Goal: Task Accomplishment & Management: Use online tool/utility

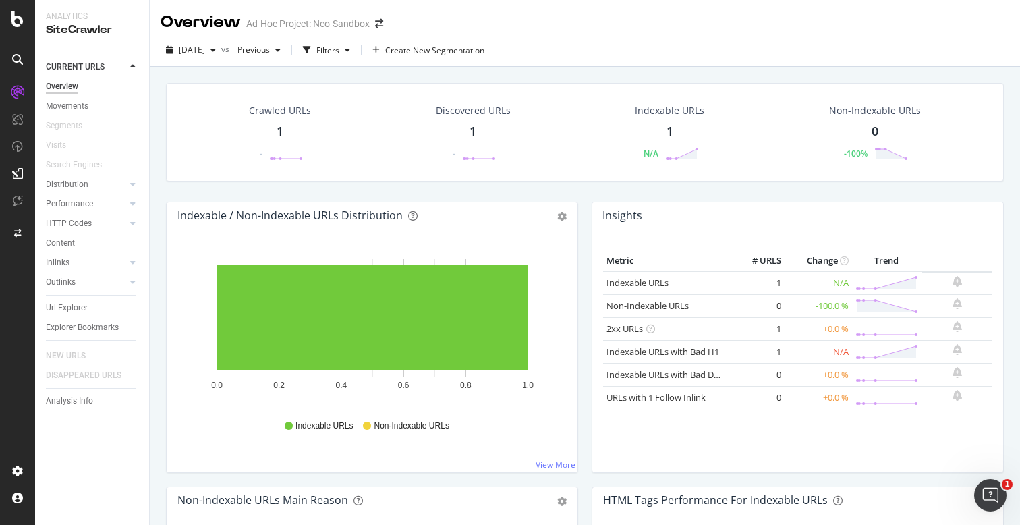
scroll to position [1148, 0]
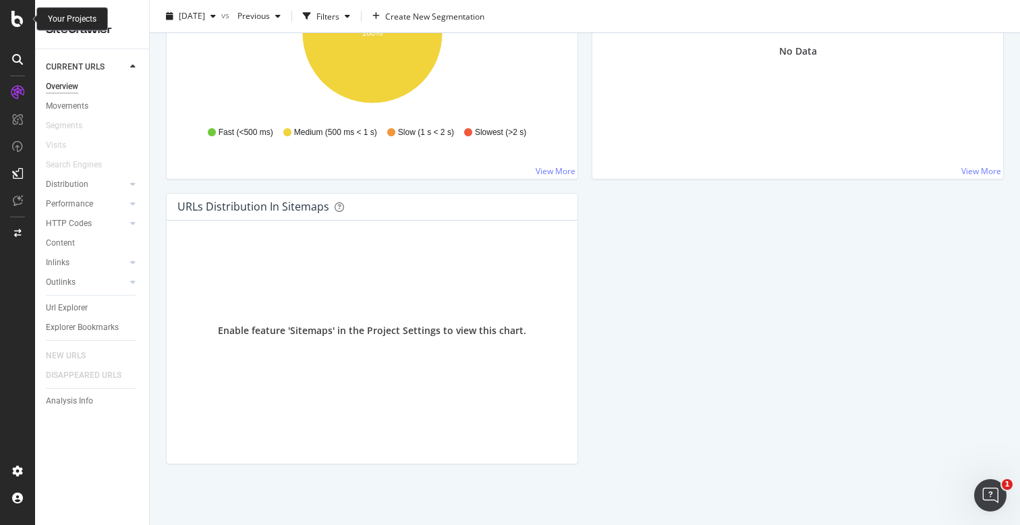
click at [18, 13] on icon at bounding box center [17, 19] width 12 height 16
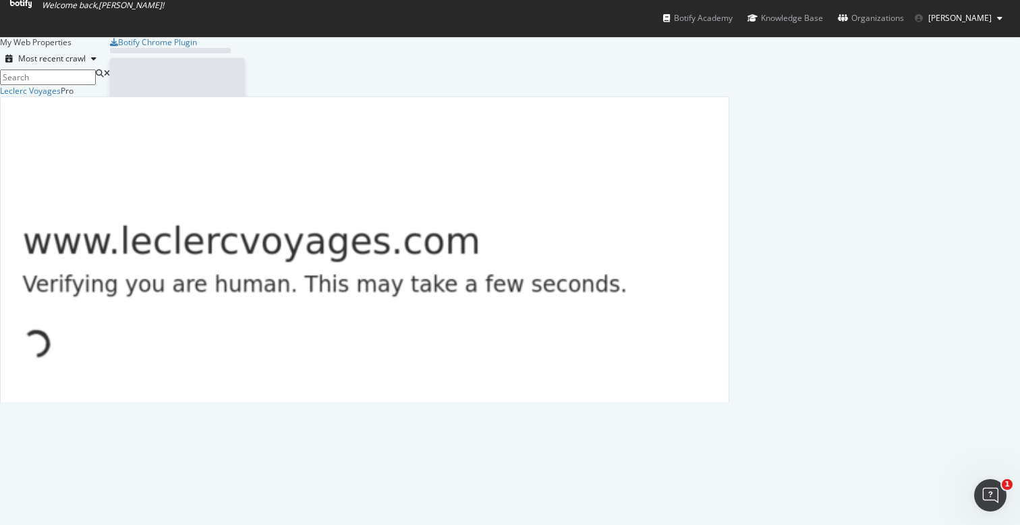
scroll to position [525, 1020]
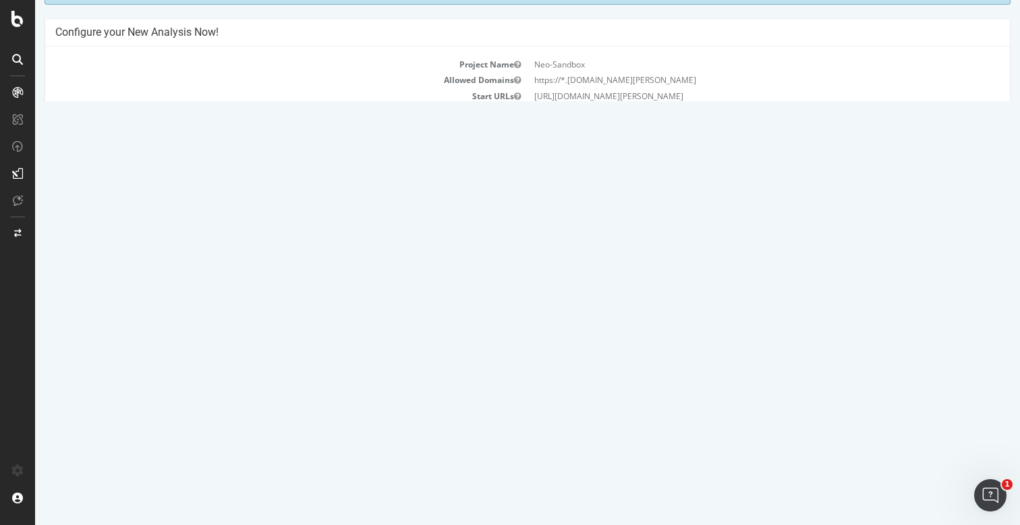
scroll to position [132, 0]
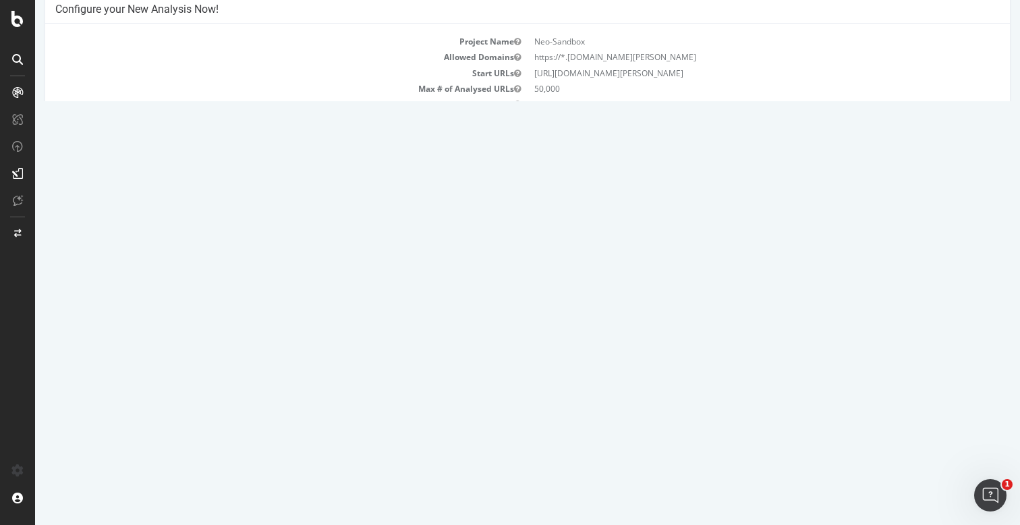
click at [524, 242] on button "Yes! Start Now" at bounding box center [511, 244] width 84 height 22
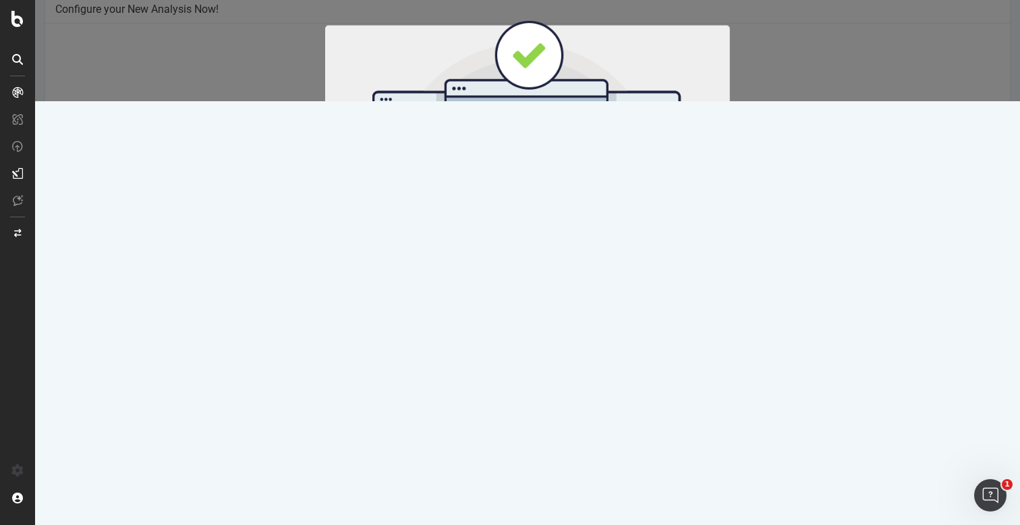
click at [563, 223] on button "Start Now" at bounding box center [552, 224] width 59 height 23
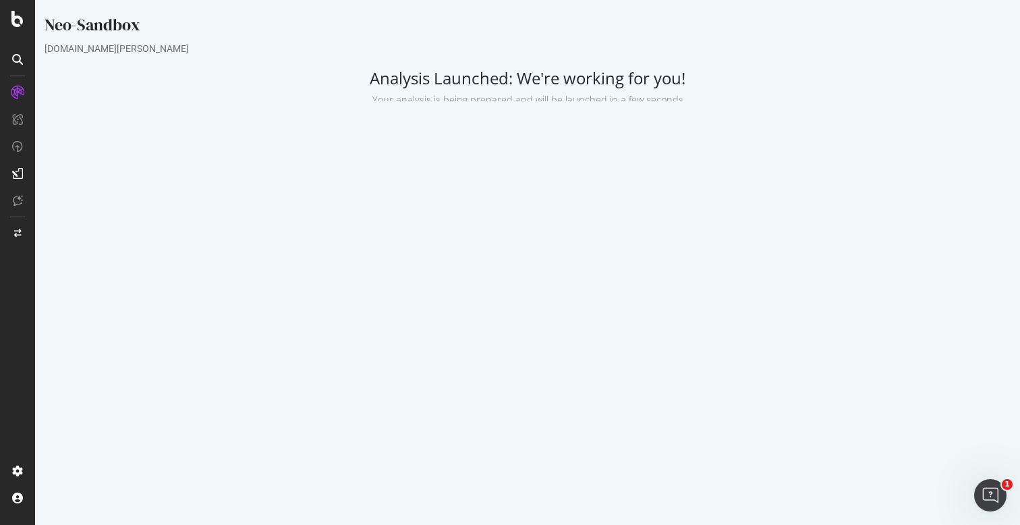
click at [874, 260] on div "Project Settings Allowed Domains https://*.neo-sandbox2.voyages.leclerc Start U…" at bounding box center [528, 282] width 980 height 231
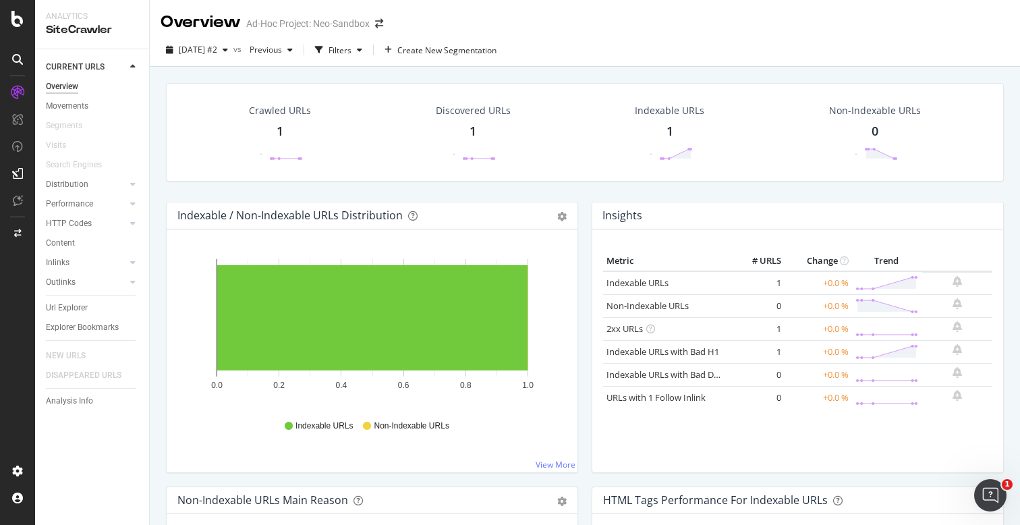
click at [587, 187] on div "Crawled URLs 1 - Discovered URLs 1 - Indexable URLs 1 - Non-Indexable URLs 0 -" at bounding box center [584, 142] width 851 height 119
click at [644, 428] on div "Metric # URLS Change Trend Indexable URLs 1 +0.0 % Non-Indexable URLs 0 +0.0 % …" at bounding box center [797, 356] width 389 height 210
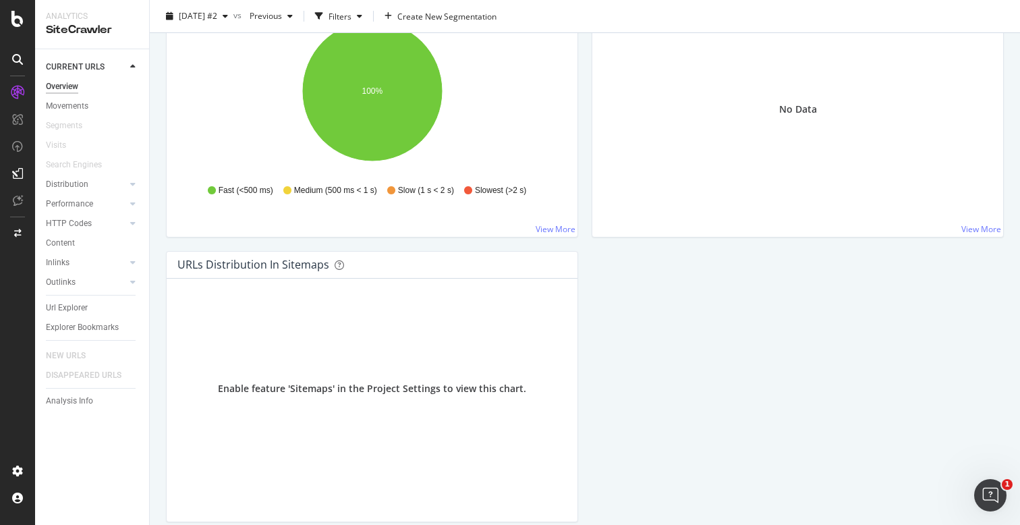
scroll to position [1148, 0]
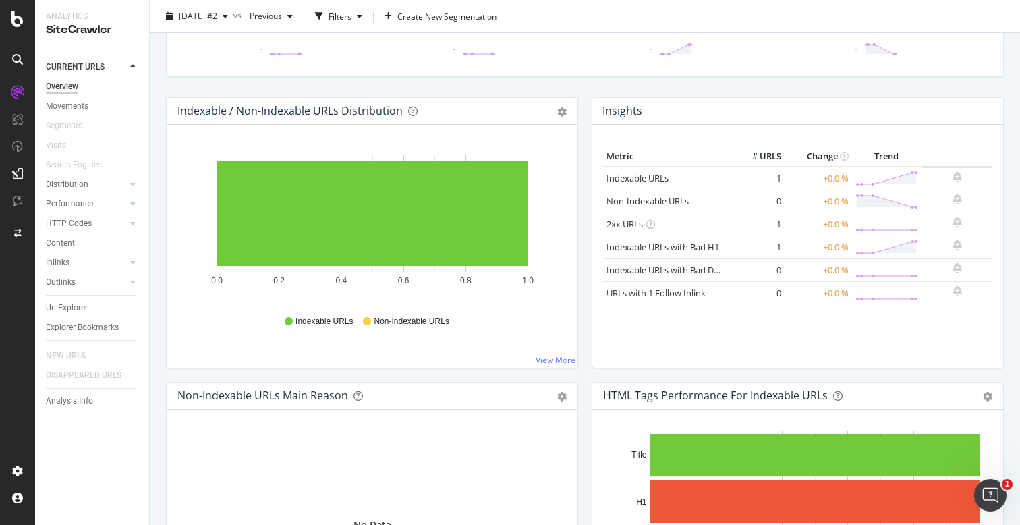
scroll to position [0, 0]
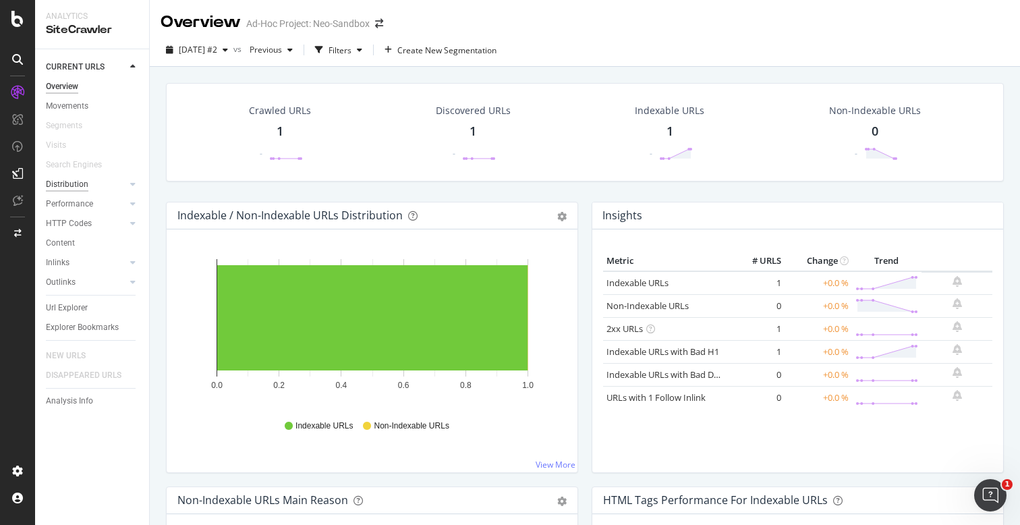
click at [76, 184] on div "Distribution" at bounding box center [67, 184] width 43 height 14
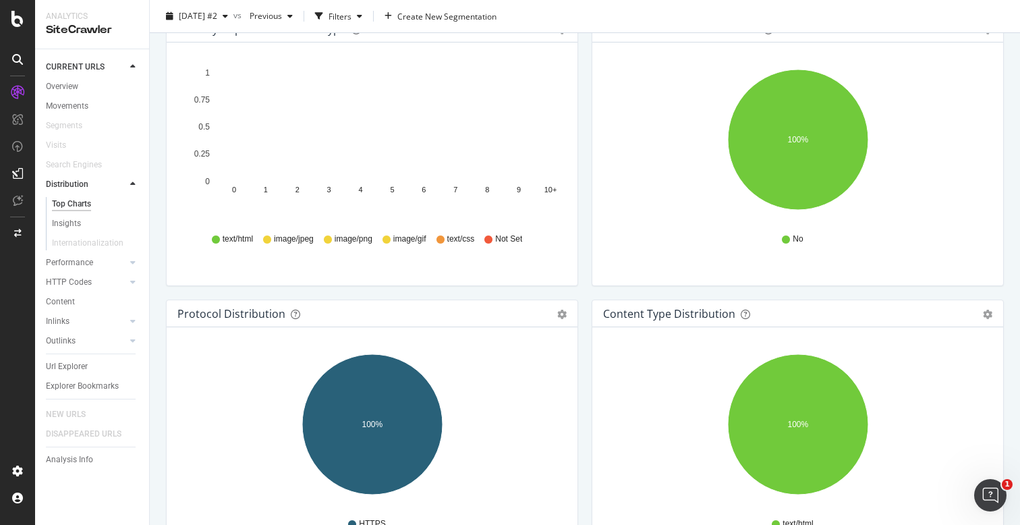
scroll to position [996, 0]
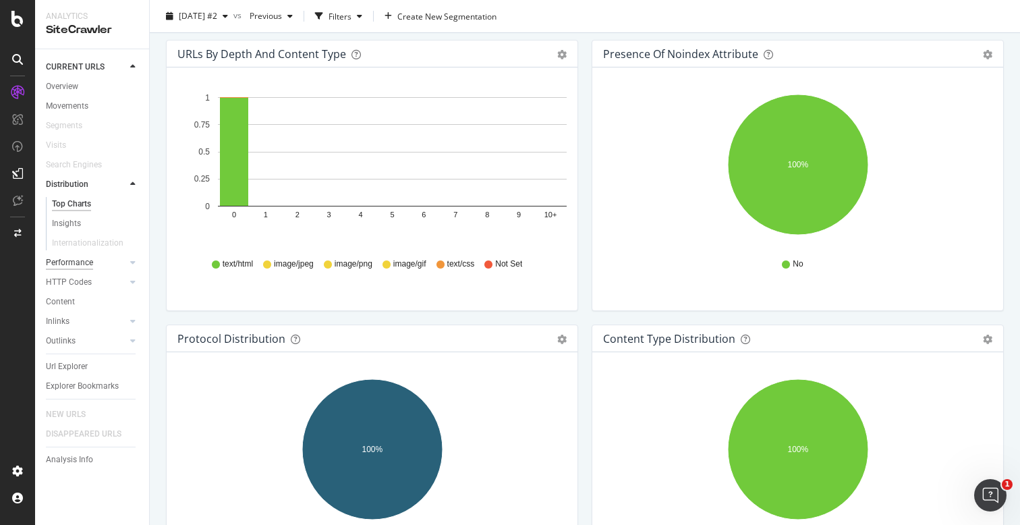
click at [77, 266] on div "Performance" at bounding box center [69, 263] width 47 height 14
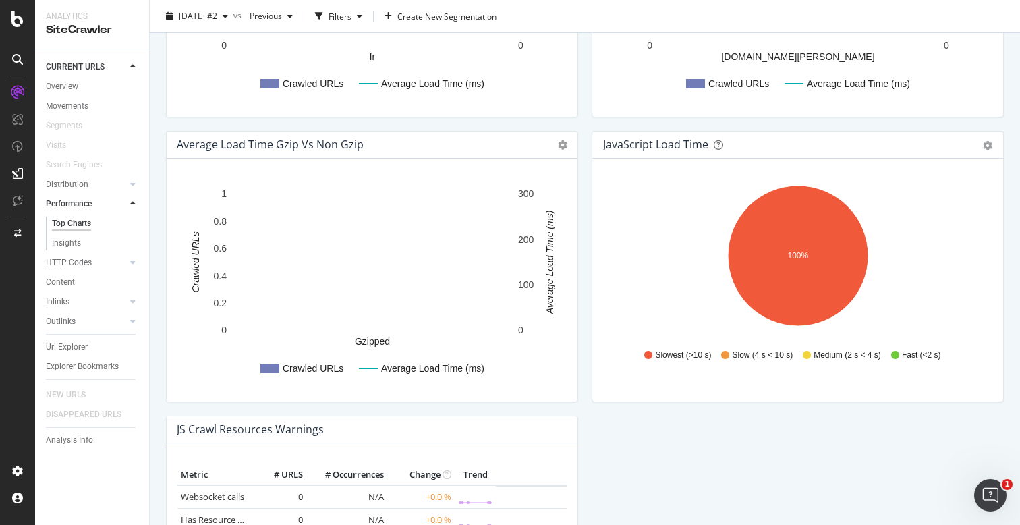
scroll to position [1170, 0]
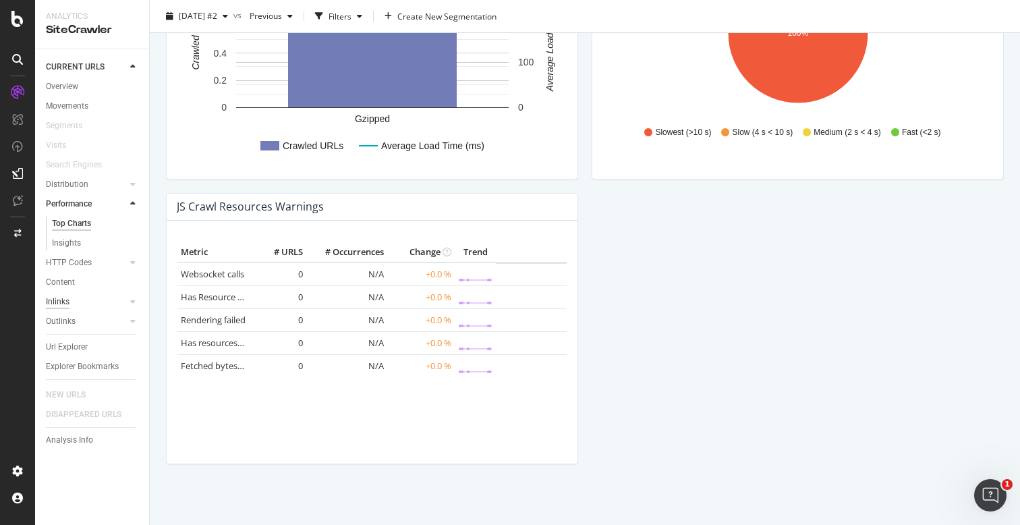
click at [63, 305] on div "Inlinks" at bounding box center [58, 302] width 24 height 14
